Goal: Check status: Check status

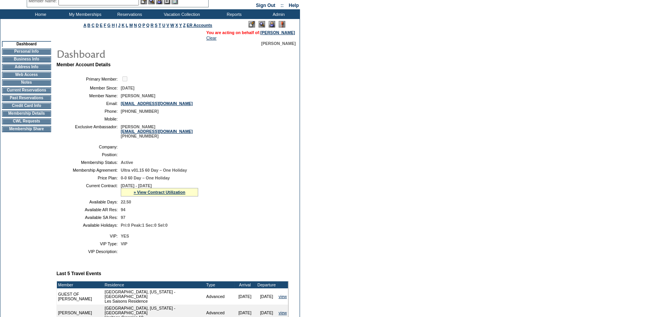
scroll to position [33, 0]
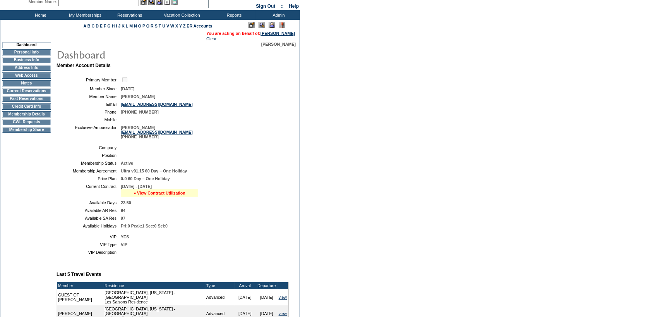
click at [148, 193] on link "» View Contract Utilization" at bounding box center [160, 193] width 52 height 5
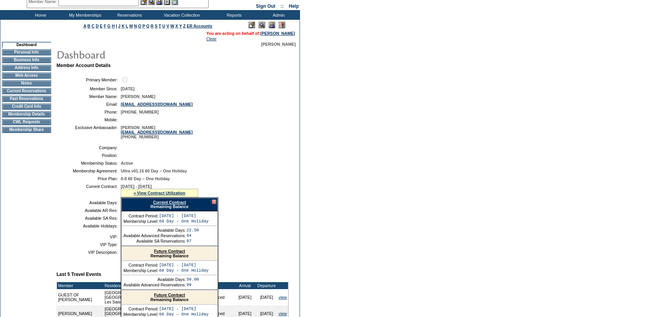
click at [166, 203] on link "Current Contract" at bounding box center [169, 202] width 33 height 5
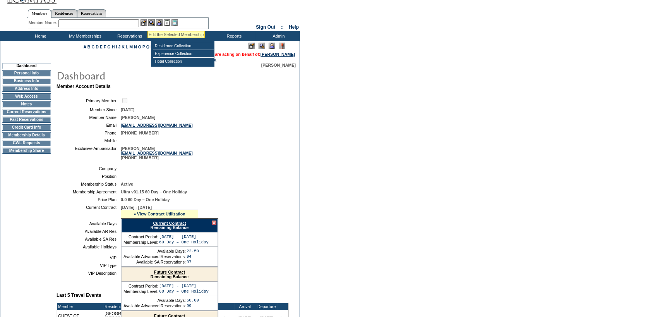
scroll to position [0, 0]
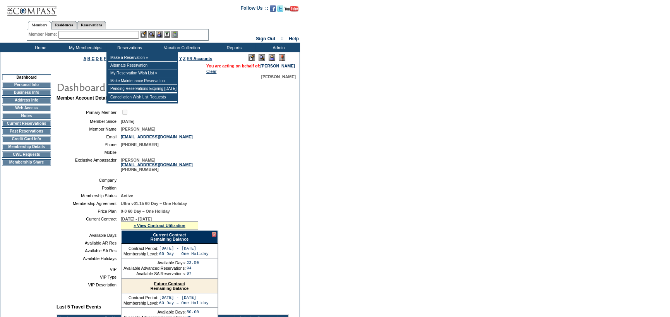
click at [109, 33] on input "text" at bounding box center [98, 35] width 81 height 8
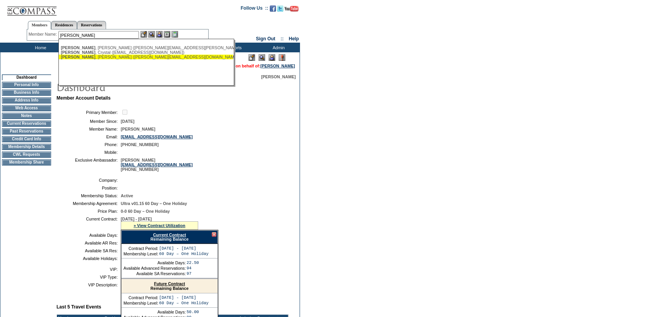
click at [129, 58] on div "[PERSON_NAME] ([PERSON_NAME][EMAIL_ADDRESS][DOMAIN_NAME])" at bounding box center [146, 57] width 170 height 5
type input "[PERSON_NAME] ([PERSON_NAME][EMAIL_ADDRESS][DOMAIN_NAME])"
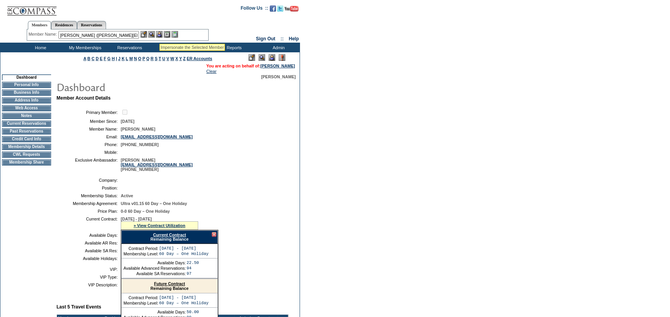
click at [160, 34] on img at bounding box center [159, 34] width 7 height 7
click at [151, 34] on img at bounding box center [151, 34] width 7 height 7
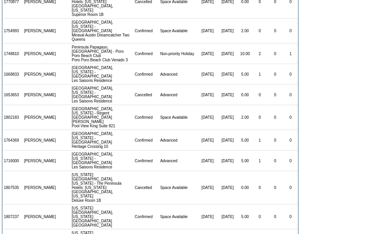
scroll to position [155, 0]
